Goal: Navigation & Orientation: Find specific page/section

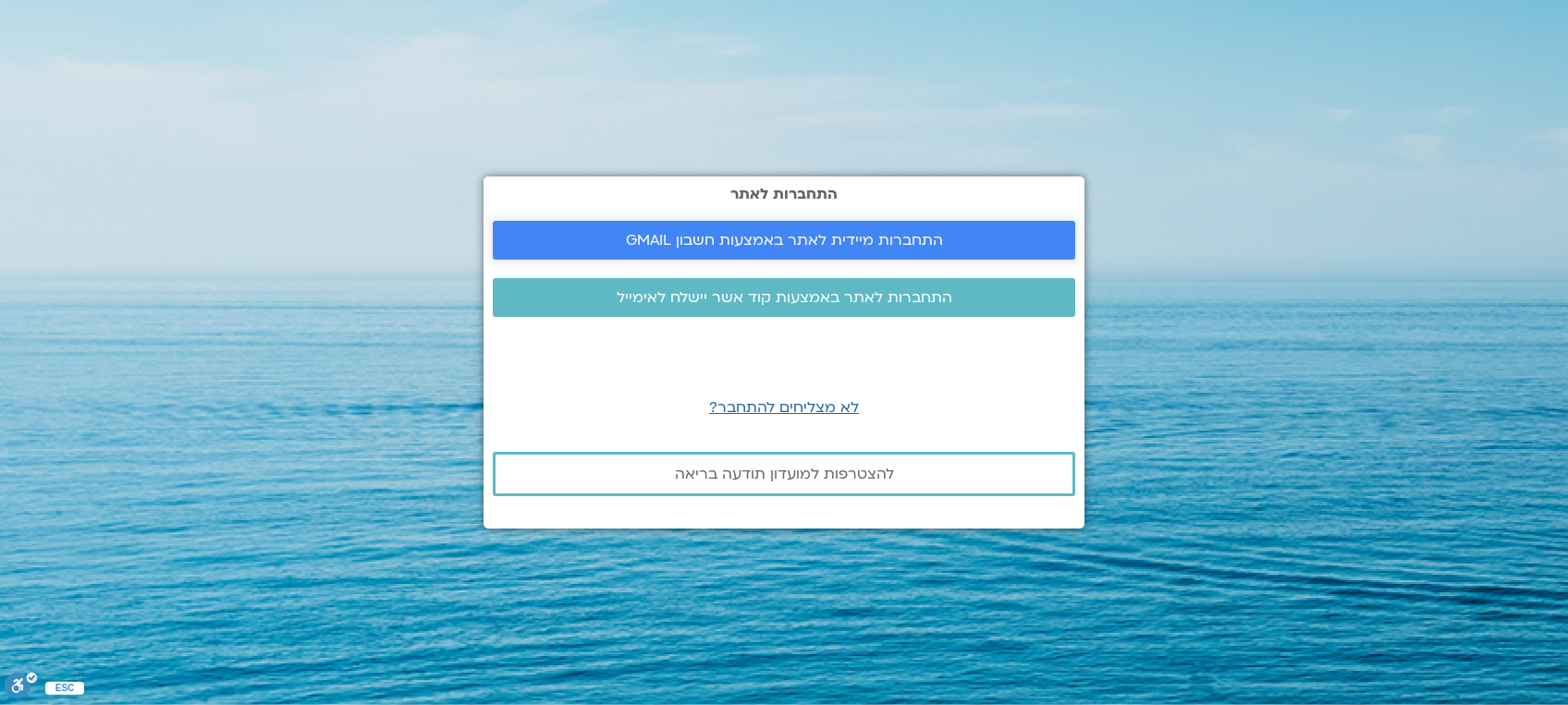
click at [783, 232] on span "התחברות מיידית לאתר באמצעות חשבון GMAIL" at bounding box center [785, 240] width 318 height 17
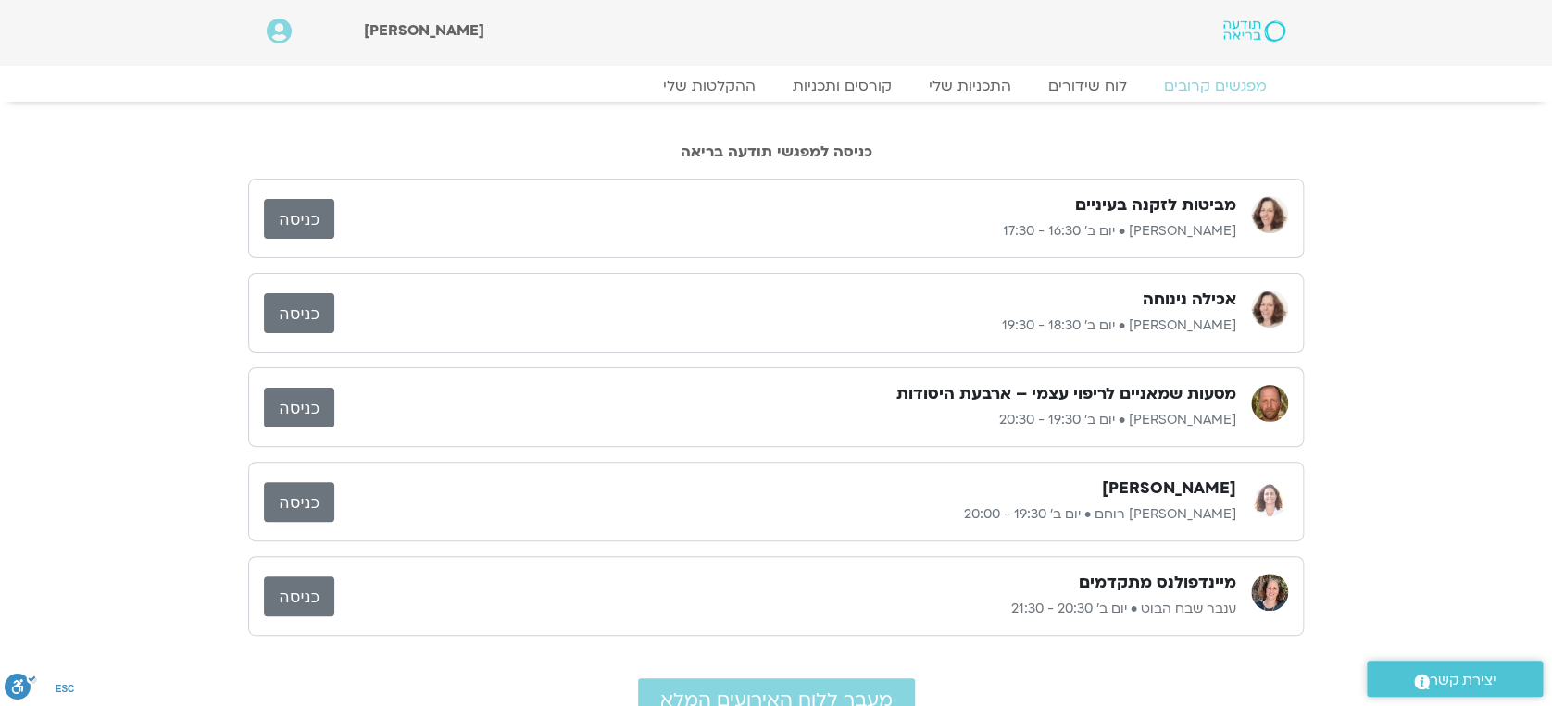
click at [296, 219] on link "כניסה" at bounding box center [299, 219] width 70 height 40
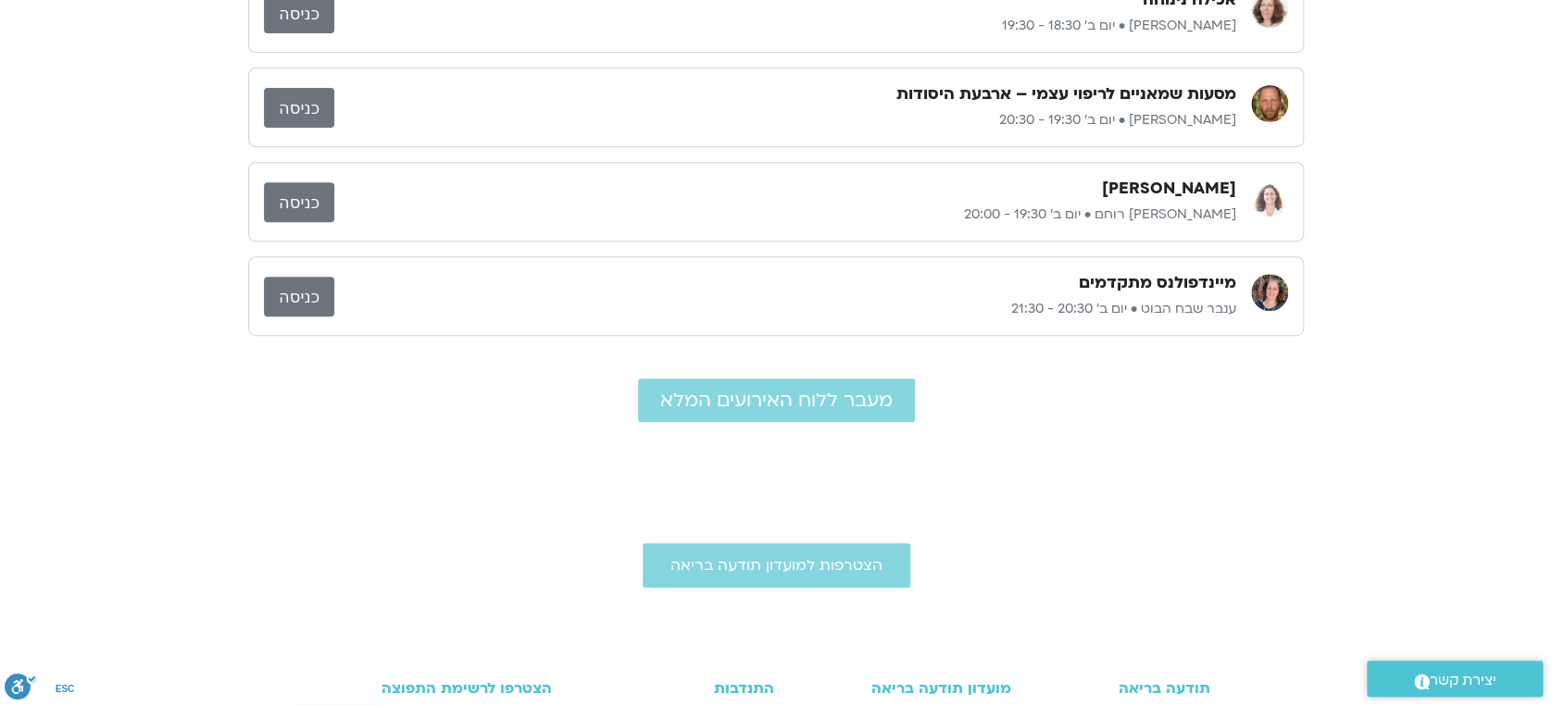
scroll to position [370, 0]
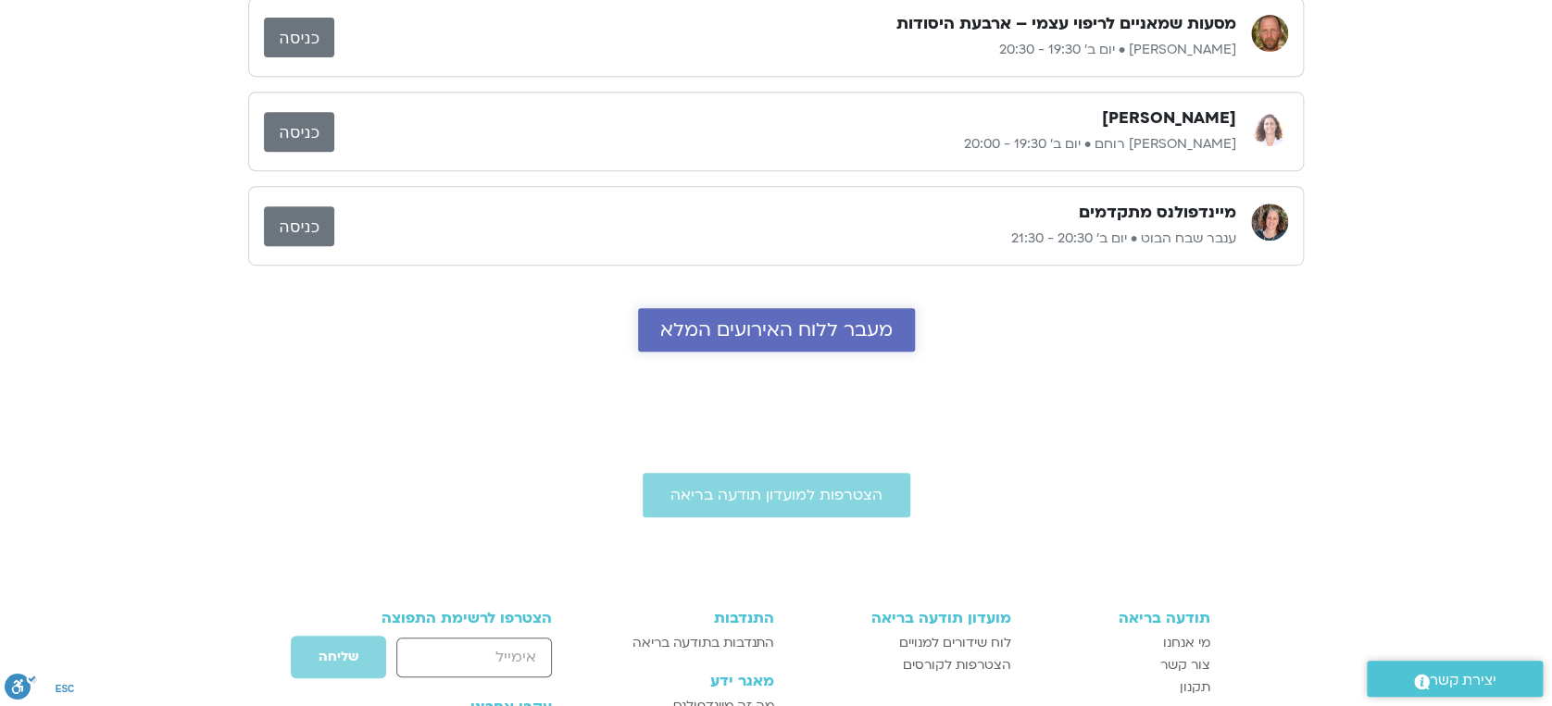
click at [767, 339] on span "מעבר ללוח האירועים המלא" at bounding box center [776, 329] width 232 height 21
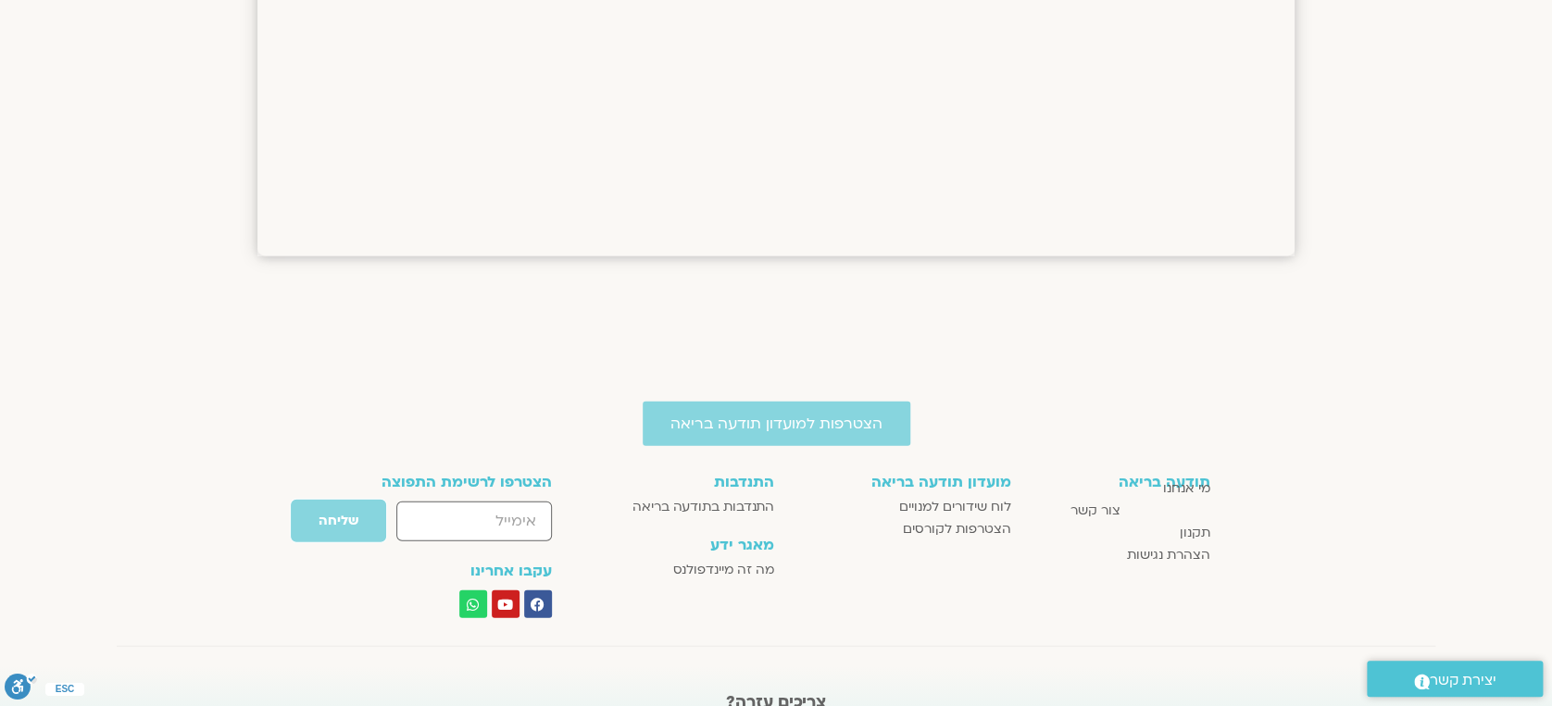
scroll to position [2376, 0]
